Goal: Navigation & Orientation: Understand site structure

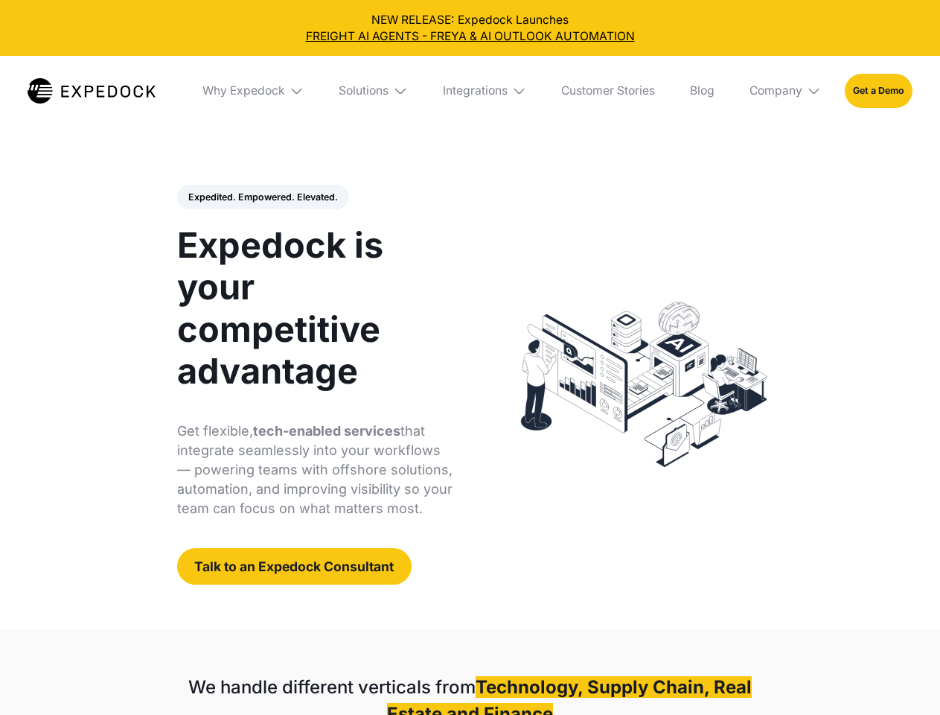
select select
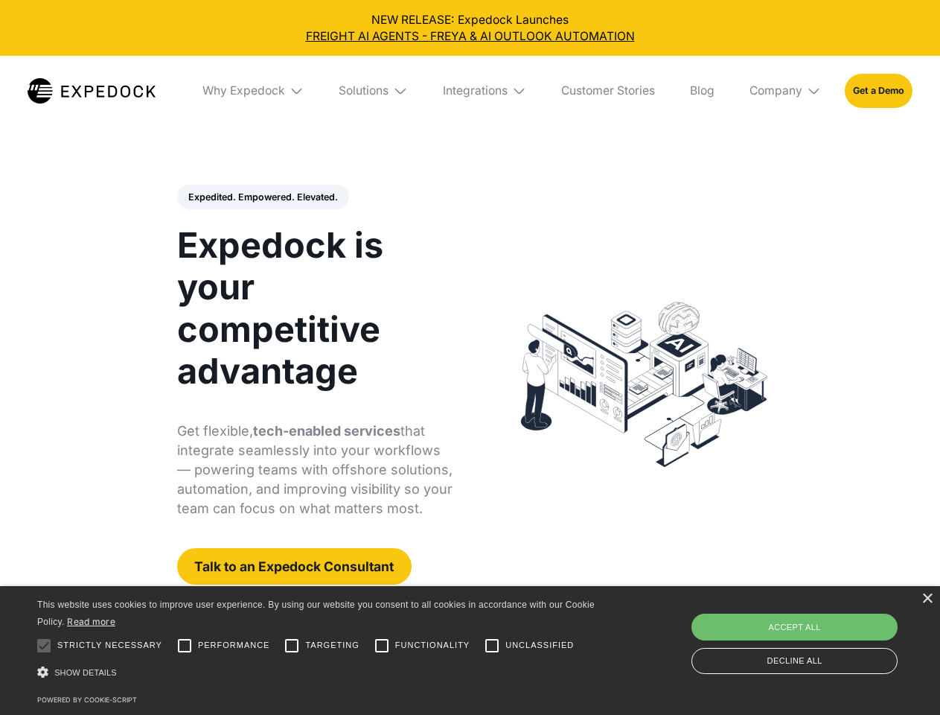
click at [470, 91] on div "Integrations" at bounding box center [475, 90] width 65 height 15
click at [254, 91] on div "Why Expedock" at bounding box center [231, 90] width 83 height 15
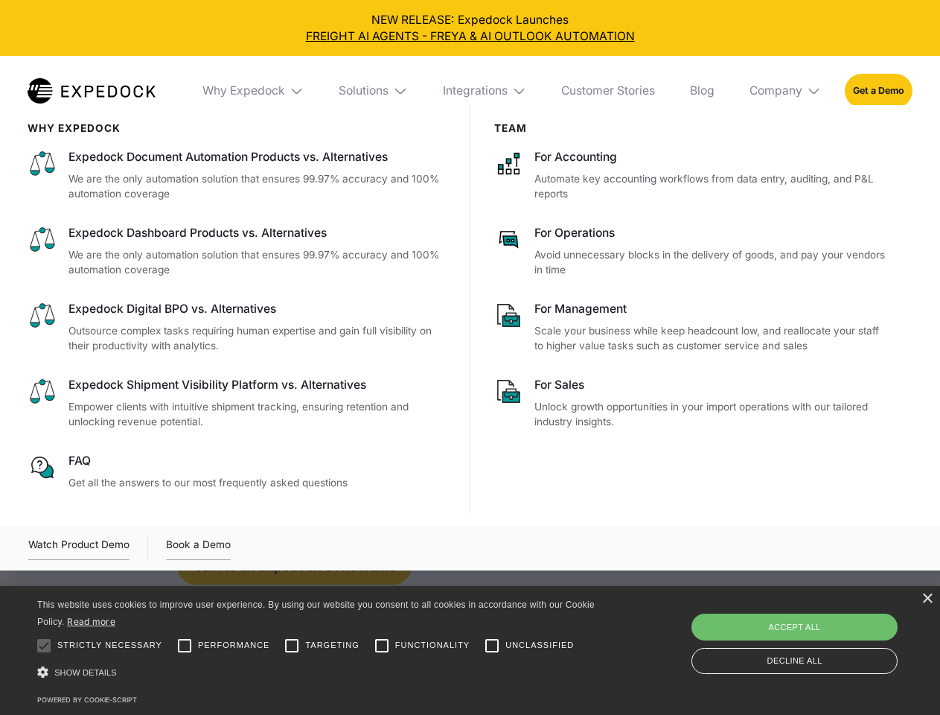
click at [374, 91] on div "Solutions" at bounding box center [364, 90] width 50 height 15
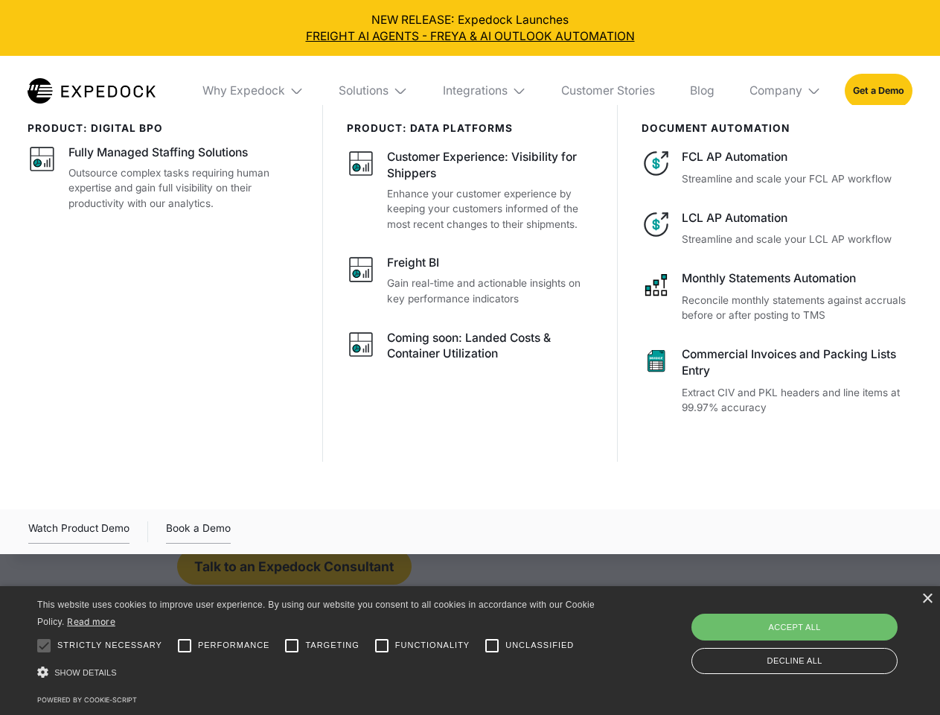
click at [485, 91] on div "Integrations" at bounding box center [475, 90] width 65 height 15
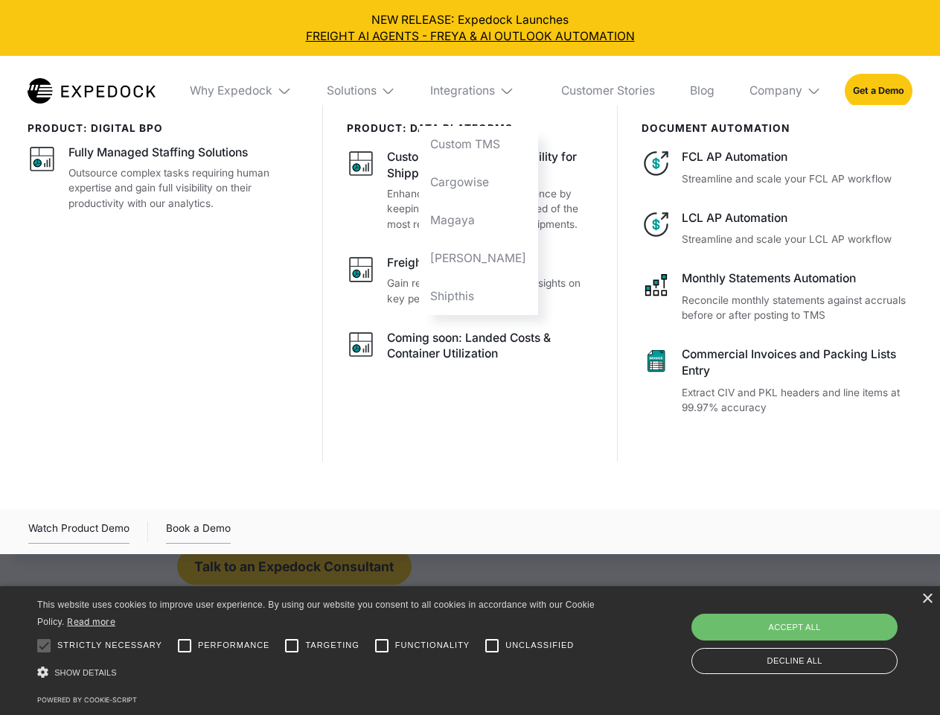
click at [786, 91] on div "Company" at bounding box center [776, 90] width 53 height 15
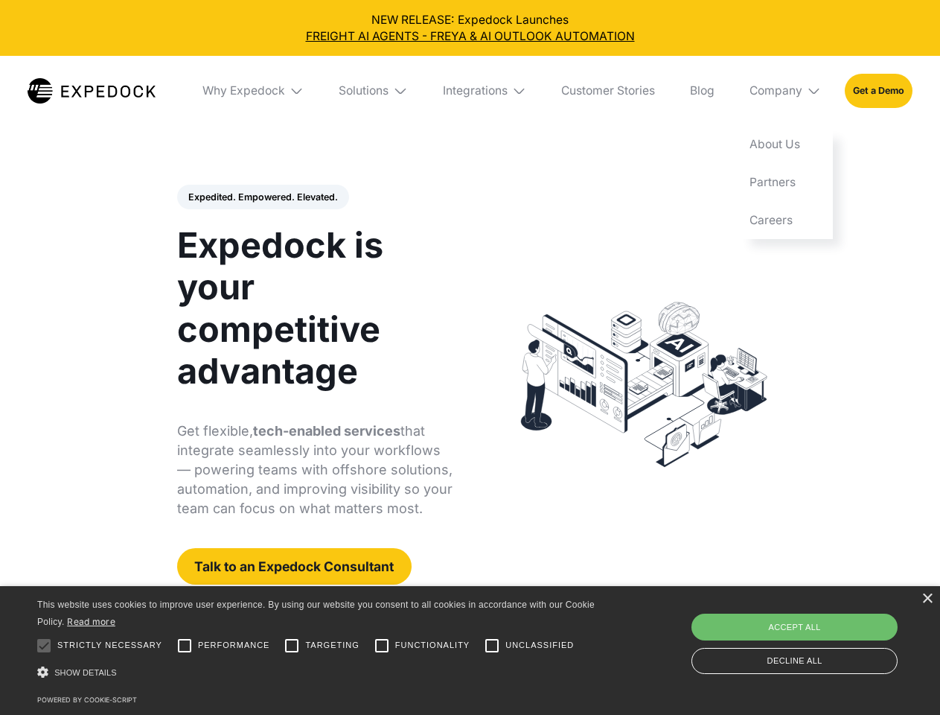
click at [262, 197] on div "Expedited. Empowered. Elevated. Automate Freight Document Extraction at 99.97% …" at bounding box center [315, 385] width 276 height 400
click at [44, 645] on div at bounding box center [44, 645] width 30 height 30
click at [185, 645] on input "Performance" at bounding box center [185, 645] width 30 height 30
checkbox input "true"
click at [292, 645] on input "Targeting" at bounding box center [292, 645] width 30 height 30
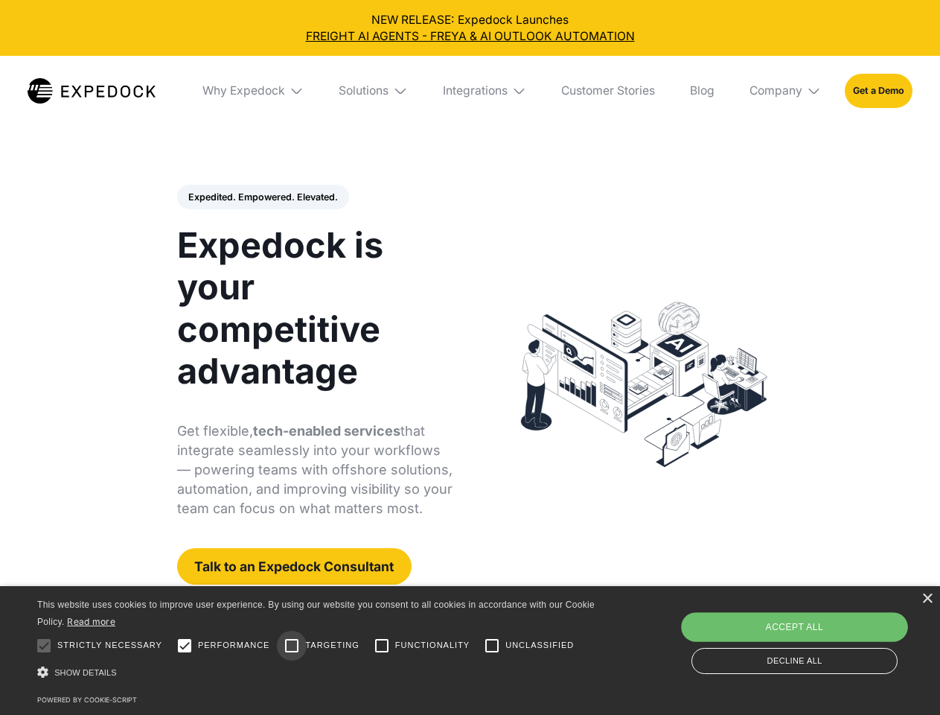
checkbox input "true"
click at [382, 645] on input "Functionality" at bounding box center [382, 645] width 30 height 30
checkbox input "true"
